Goal: Entertainment & Leisure: Consume media (video, audio)

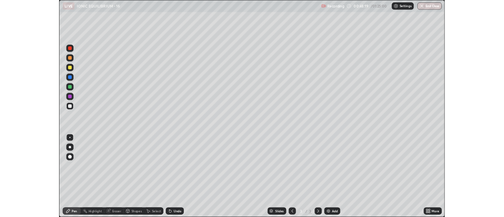
scroll to position [284, 504]
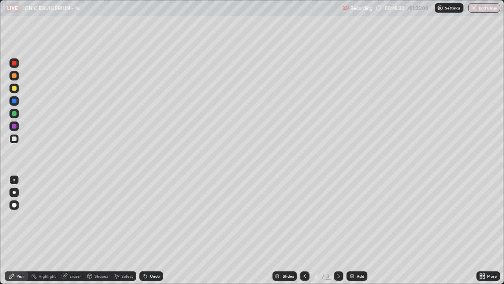
click at [14, 89] on div at bounding box center [14, 88] width 5 height 5
click at [16, 138] on div at bounding box center [14, 138] width 5 height 5
click at [13, 125] on div at bounding box center [14, 126] width 5 height 5
click at [14, 101] on div at bounding box center [14, 101] width 5 height 5
click at [15, 140] on div at bounding box center [14, 138] width 5 height 5
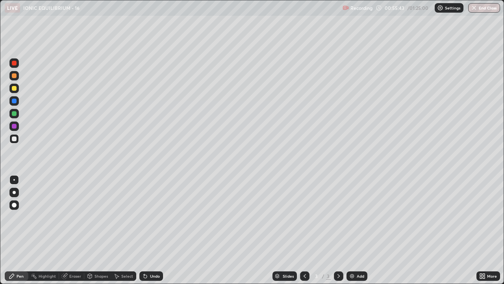
click at [359, 275] on div "Add" at bounding box center [360, 276] width 7 height 4
click at [14, 126] on div at bounding box center [14, 126] width 5 height 5
click at [13, 138] on div at bounding box center [14, 138] width 5 height 5
click at [13, 128] on div at bounding box center [14, 126] width 5 height 5
click at [17, 138] on div at bounding box center [13, 138] width 9 height 9
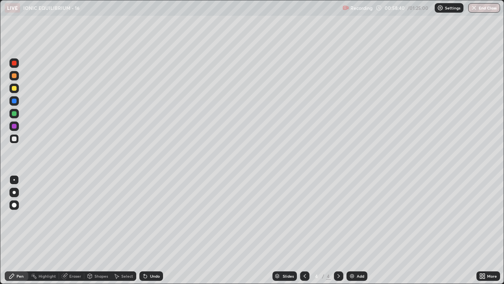
click at [356, 276] on div "Add" at bounding box center [357, 275] width 21 height 9
click at [14, 127] on div at bounding box center [14, 126] width 5 height 5
click at [13, 138] on div at bounding box center [14, 138] width 5 height 5
click at [305, 274] on icon at bounding box center [305, 276] width 6 height 6
click at [304, 276] on icon at bounding box center [305, 276] width 6 height 6
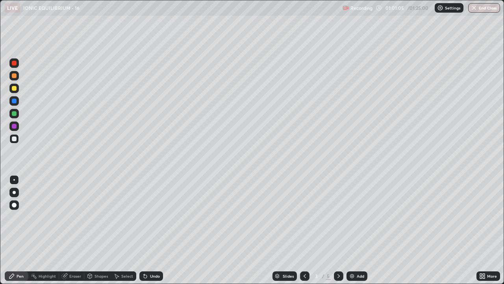
click at [338, 276] on icon at bounding box center [339, 276] width 6 height 6
click at [338, 277] on icon at bounding box center [339, 276] width 6 height 6
click at [357, 274] on div "Add" at bounding box center [360, 276] width 7 height 4
click at [153, 275] on div "Undo" at bounding box center [155, 276] width 10 height 4
click at [153, 279] on div "Undo" at bounding box center [152, 275] width 24 height 9
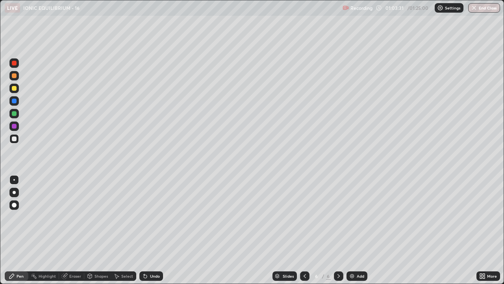
click at [149, 277] on div "Undo" at bounding box center [152, 275] width 24 height 9
click at [14, 88] on div at bounding box center [14, 88] width 5 height 5
click at [14, 63] on div at bounding box center [14, 63] width 5 height 5
click at [355, 276] on div "Add" at bounding box center [357, 275] width 21 height 9
click at [14, 114] on div at bounding box center [14, 113] width 5 height 5
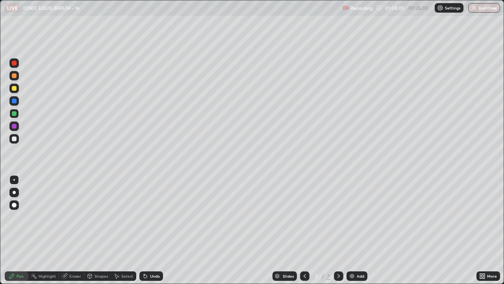
click at [151, 276] on div "Undo" at bounding box center [155, 276] width 10 height 4
click at [153, 276] on div "Undo" at bounding box center [155, 276] width 10 height 4
click at [152, 279] on div "Undo" at bounding box center [152, 275] width 24 height 9
click at [153, 276] on div "Undo" at bounding box center [155, 276] width 10 height 4
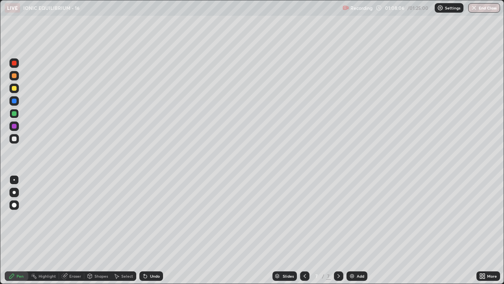
click at [153, 276] on div "Undo" at bounding box center [155, 276] width 10 height 4
click at [152, 278] on div "Undo" at bounding box center [155, 276] width 10 height 4
click at [153, 276] on div "Undo" at bounding box center [155, 276] width 10 height 4
click at [14, 89] on div at bounding box center [14, 88] width 5 height 5
click at [14, 140] on div at bounding box center [14, 138] width 5 height 5
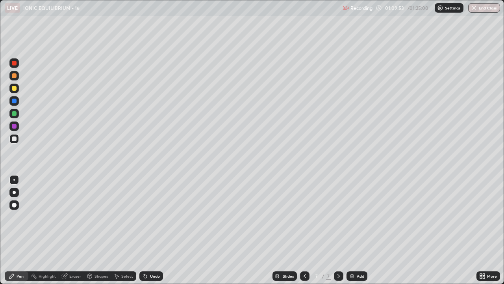
click at [14, 101] on div at bounding box center [14, 101] width 5 height 5
click at [13, 113] on div at bounding box center [14, 113] width 5 height 5
click at [13, 89] on div at bounding box center [14, 88] width 5 height 5
click at [15, 139] on div at bounding box center [14, 138] width 5 height 5
click at [14, 124] on div at bounding box center [14, 126] width 5 height 5
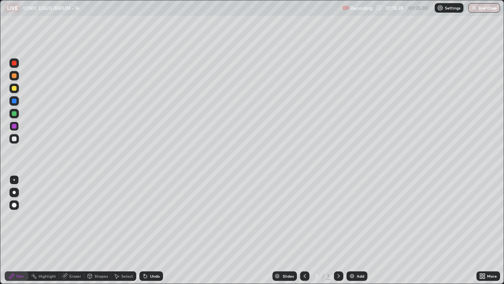
click at [300, 276] on div at bounding box center [304, 275] width 9 height 9
click at [338, 276] on icon at bounding box center [339, 276] width 6 height 6
click at [304, 276] on icon at bounding box center [305, 276] width 2 height 4
click at [303, 277] on icon at bounding box center [305, 276] width 6 height 6
click at [305, 274] on icon at bounding box center [305, 276] width 2 height 4
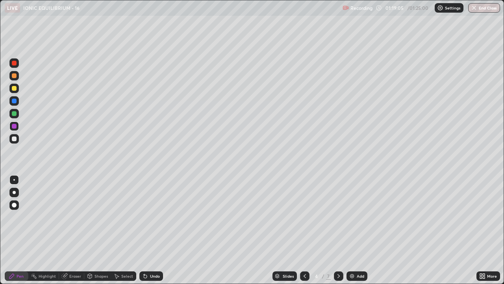
click at [303, 276] on icon at bounding box center [305, 276] width 6 height 6
click at [474, 7] on img "button" at bounding box center [474, 8] width 6 height 6
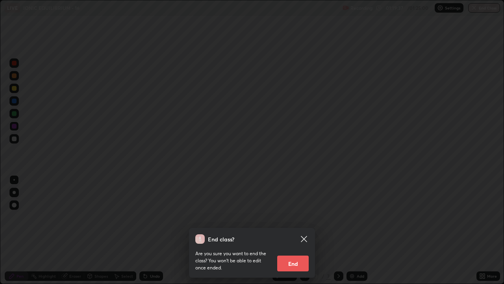
click at [296, 256] on button "End" at bounding box center [293, 263] width 32 height 16
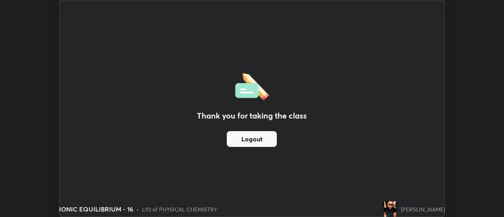
scroll to position [39194, 38907]
